Goal: Navigation & Orientation: Find specific page/section

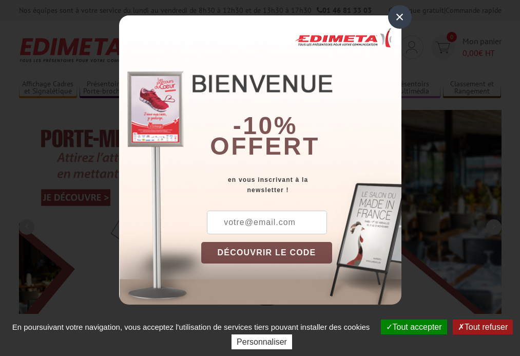
click at [413, 327] on button "Tout accepter" at bounding box center [414, 327] width 66 height 15
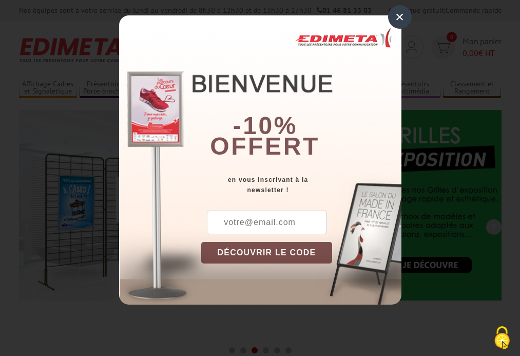
click at [400, 17] on div "×" at bounding box center [400, 17] width 24 height 24
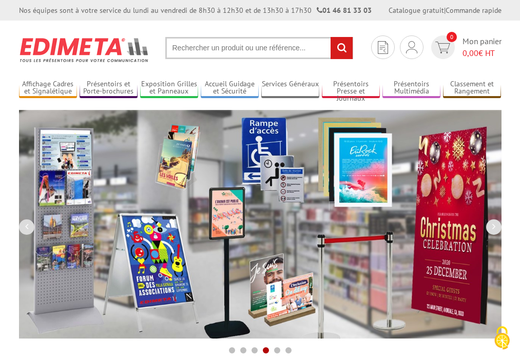
click at [0, 0] on div "Nos équipes sont à votre service du [DATE] au [DATE] de 8h30 à 12h30 et de 13h3…" at bounding box center [260, 10] width 520 height 21
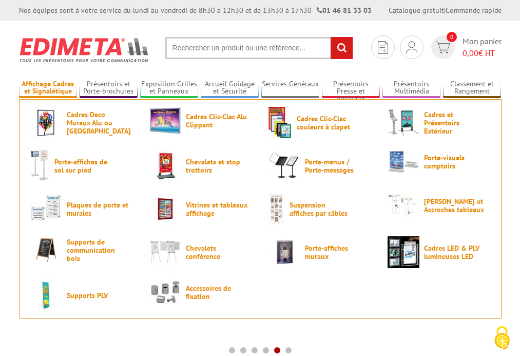
click at [48, 88] on link "Affichage Cadres et Signalétique" at bounding box center [48, 88] width 58 height 17
